Goal: Task Accomplishment & Management: Manage account settings

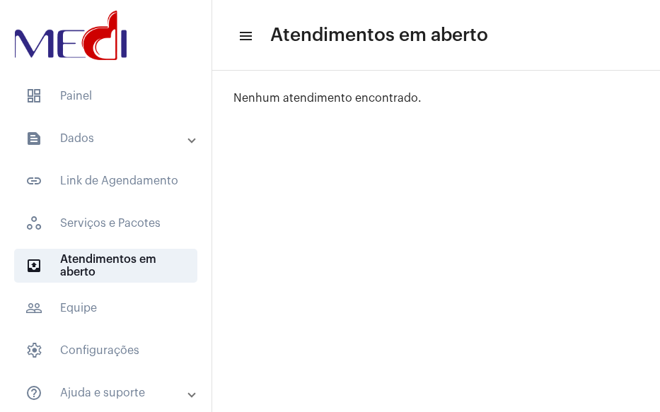
click at [146, 145] on mat-panel-title "text_snippet_outlined Dados" at bounding box center [106, 138] width 163 height 17
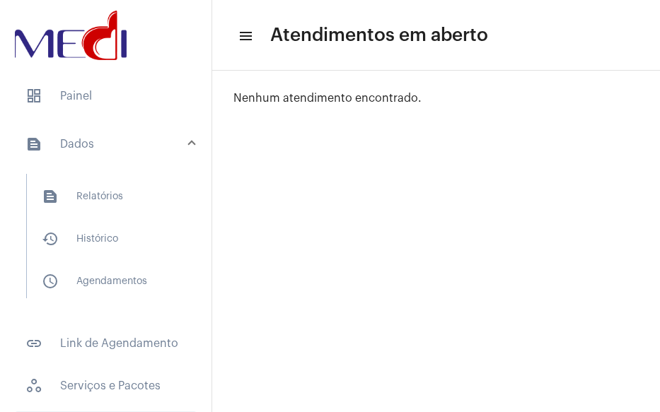
click at [146, 145] on mat-panel-title "text_snippet_outlined Dados" at bounding box center [106, 144] width 163 height 17
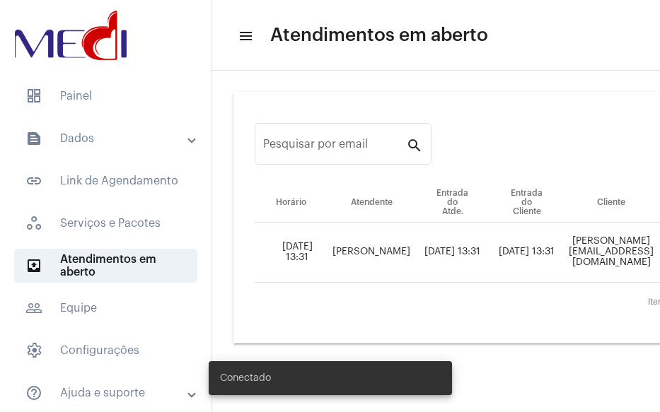
drag, startPoint x: 317, startPoint y: 409, endPoint x: 409, endPoint y: 404, distance: 92.7
click at [430, 396] on div "Conectado" at bounding box center [330, 378] width 277 height 68
drag, startPoint x: 388, startPoint y: 409, endPoint x: 474, endPoint y: 394, distance: 87.5
click at [475, 394] on body "dashboard Painel text_snippet_outlined Dados text_snippet_outlined Relatórios h…" at bounding box center [330, 206] width 660 height 412
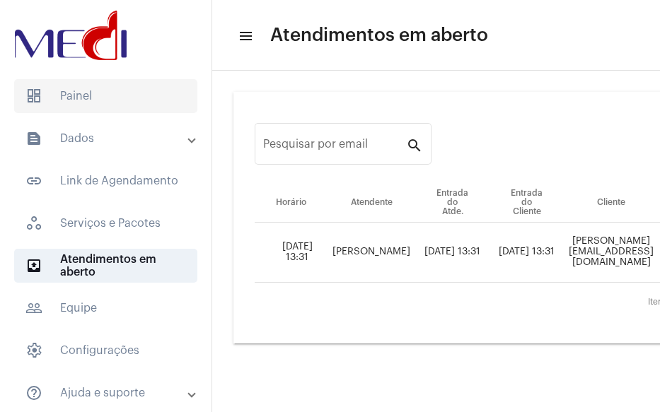
click at [74, 100] on span "dashboard Painel" at bounding box center [105, 96] width 183 height 34
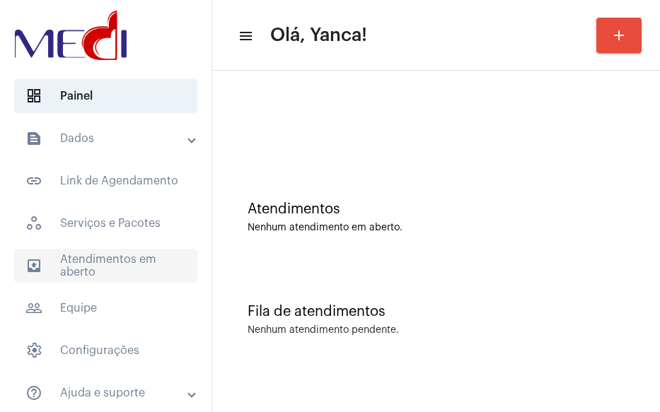
click at [98, 276] on span "outbox_outline Atendimentos em aberto" at bounding box center [105, 266] width 183 height 34
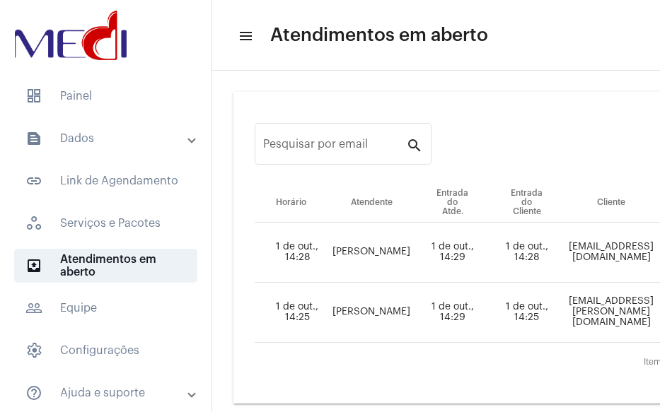
drag, startPoint x: 376, startPoint y: 409, endPoint x: 446, endPoint y: 403, distance: 70.3
click at [446, 403] on div "Conectado" at bounding box center [330, 378] width 277 height 68
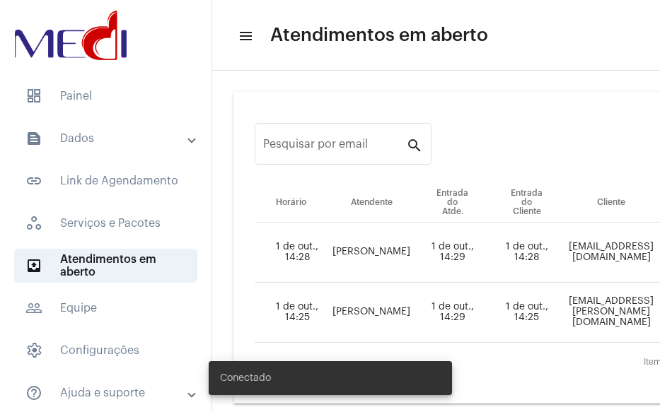
drag, startPoint x: 368, startPoint y: 409, endPoint x: 415, endPoint y: 411, distance: 46.7
click at [521, 397] on body "dashboard Painel text_snippet_outlined Dados text_snippet_outlined Relatórios h…" at bounding box center [330, 206] width 660 height 412
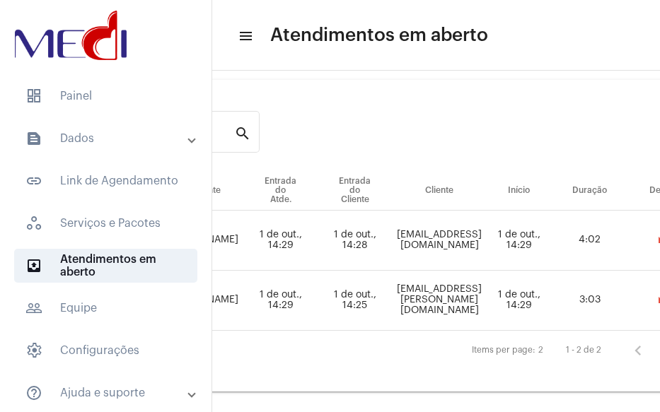
scroll to position [12, 298]
